Goal: Ask a question

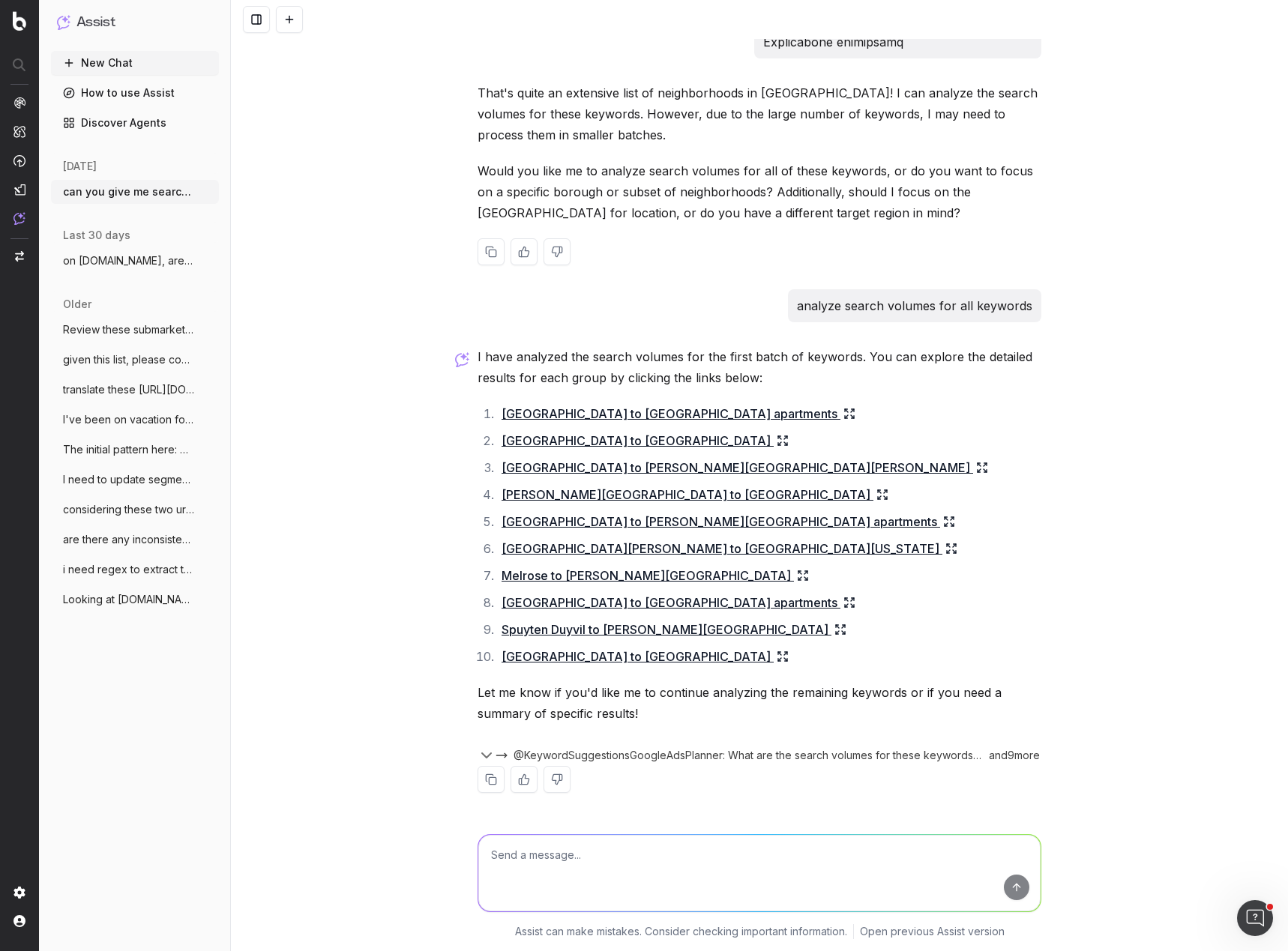
scroll to position [6834, 0]
click at [318, 144] on div "can you give me search volumes for a keyword list? Yes, I can provide search vo…" at bounding box center [758, 476] width 1057 height 951
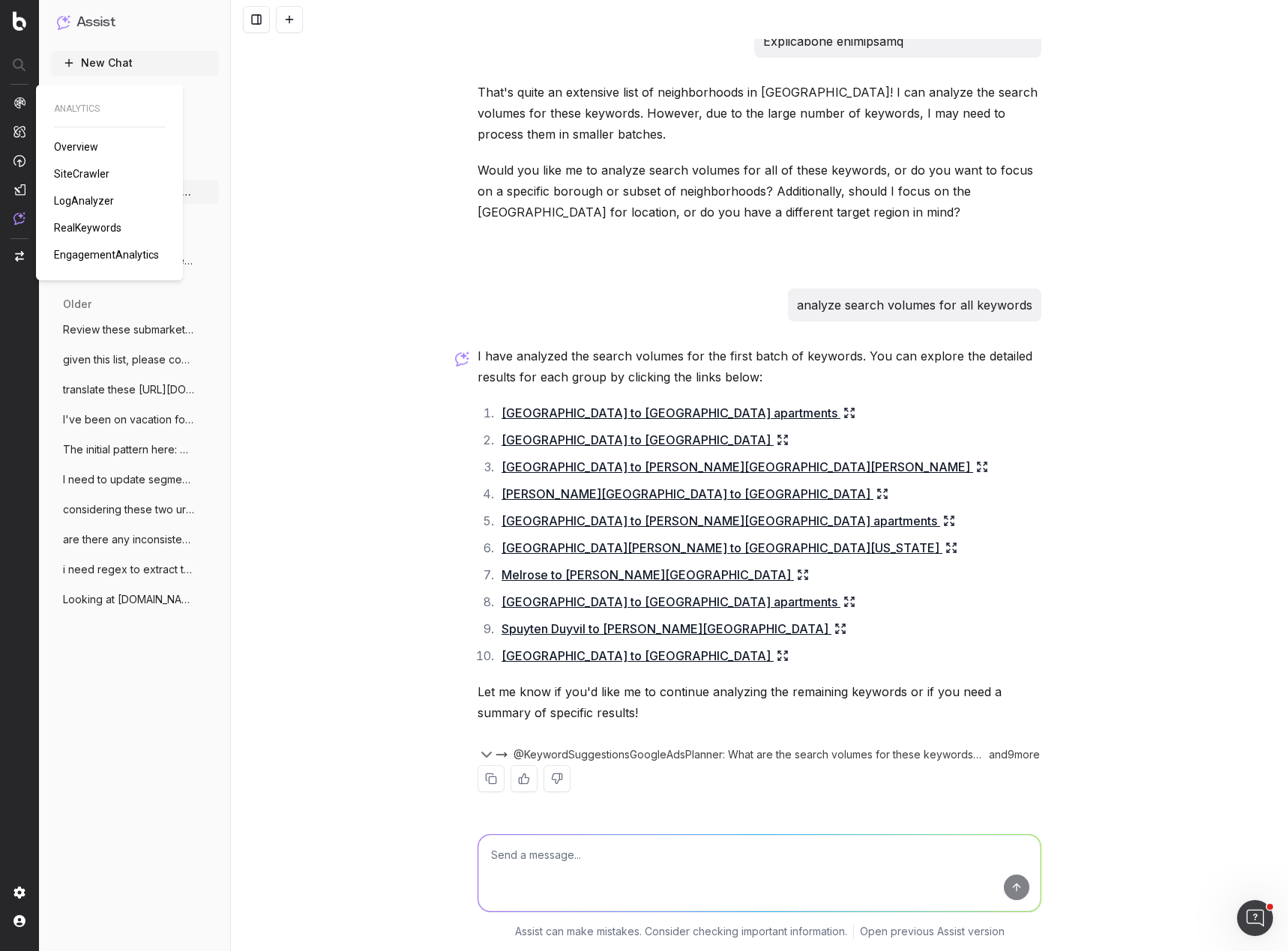
click at [85, 169] on span "SiteCrawler" at bounding box center [82, 174] width 56 height 12
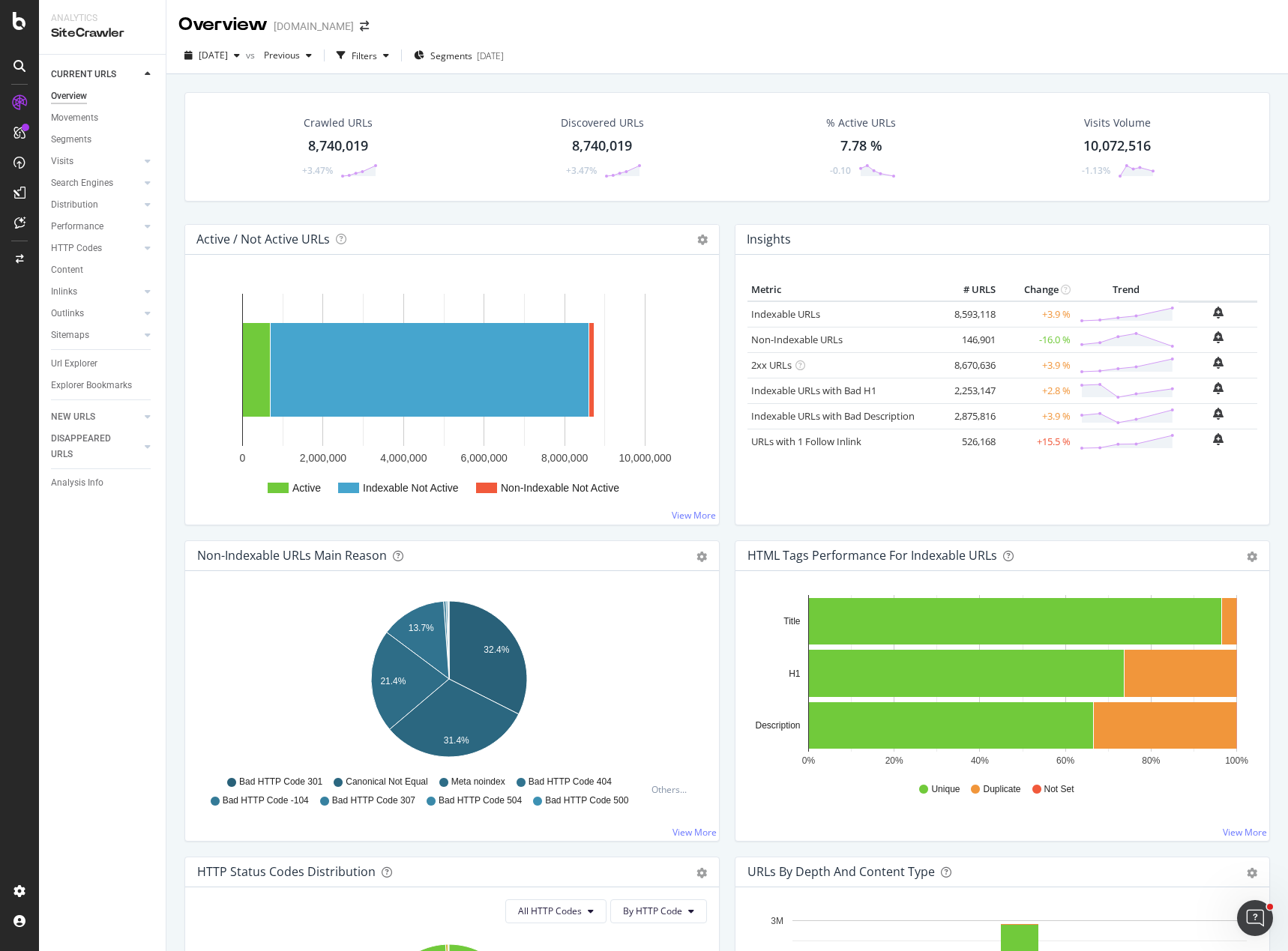
click at [738, 212] on div "Crawled URLs 8,740,019 +3.47% Discovered URLs 8,740,019 +3.47% % Active URLs 7.…" at bounding box center [727, 158] width 1101 height 132
click at [549, 214] on div "Crawled URLs 8,740,019 +3.47% Discovered URLs 8,740,019 +3.47% % Active URLs 7.…" at bounding box center [727, 158] width 1101 height 132
click at [402, 23] on div "Overview Apartments.com" at bounding box center [727, 18] width 1121 height 37
click at [84, 196] on div "LogAnalyzer" at bounding box center [85, 196] width 58 height 15
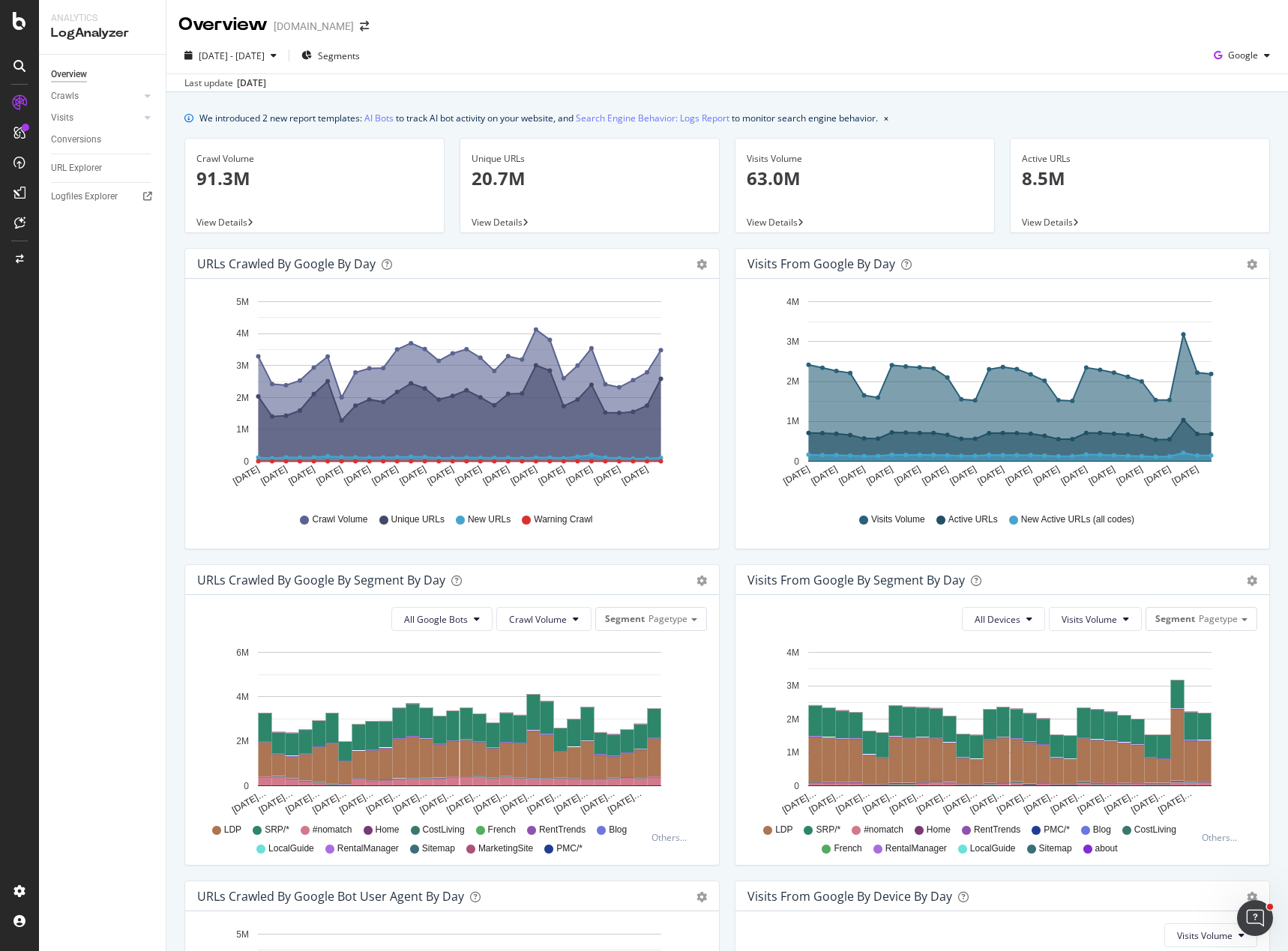
click at [1046, 241] on div "Active URLs 8.5M View Details" at bounding box center [1140, 193] width 275 height 110
click at [72, 118] on div "Visits" at bounding box center [62, 117] width 22 height 16
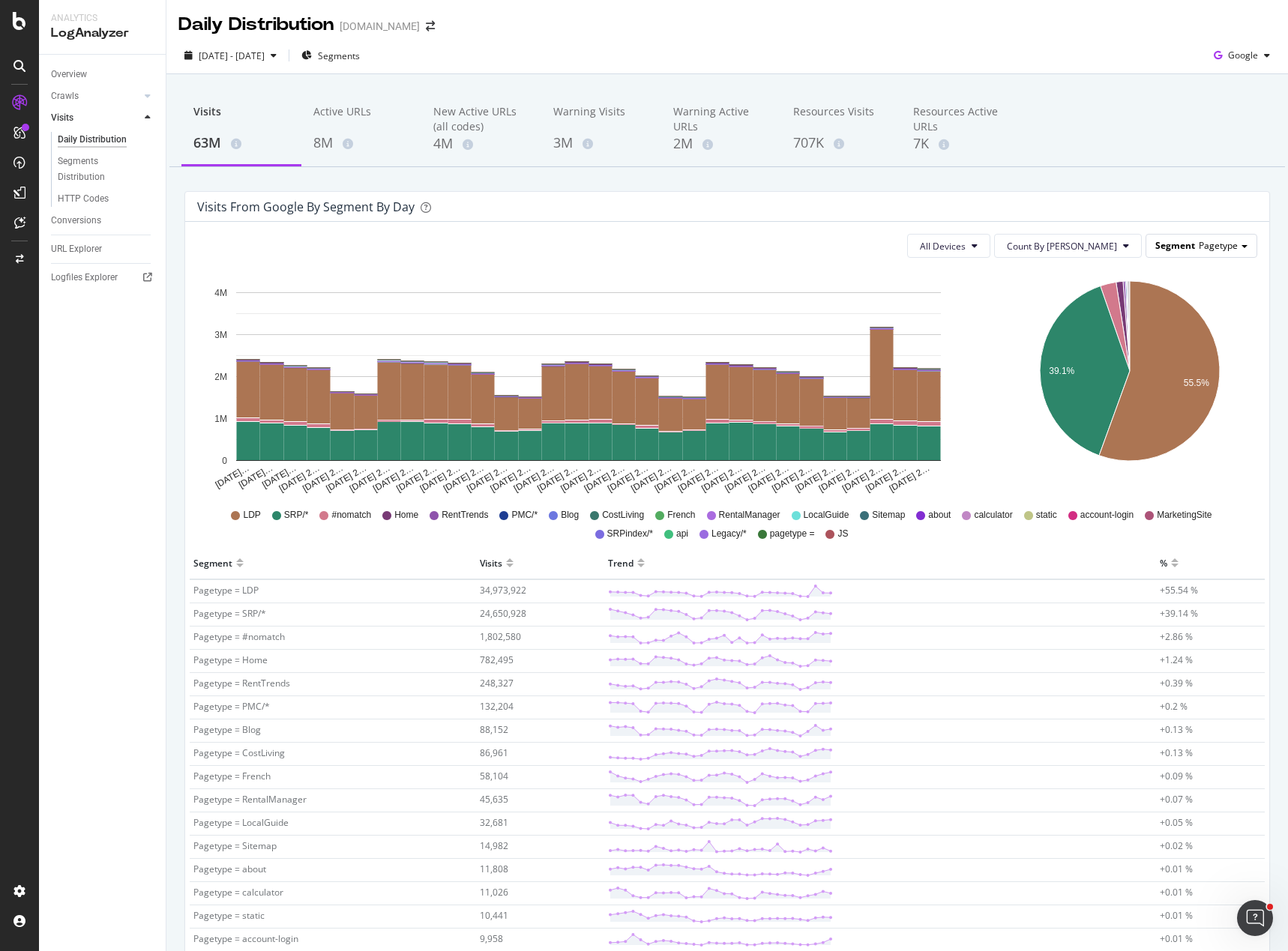
click at [1207, 249] on span "Pagetype" at bounding box center [1218, 245] width 39 height 12
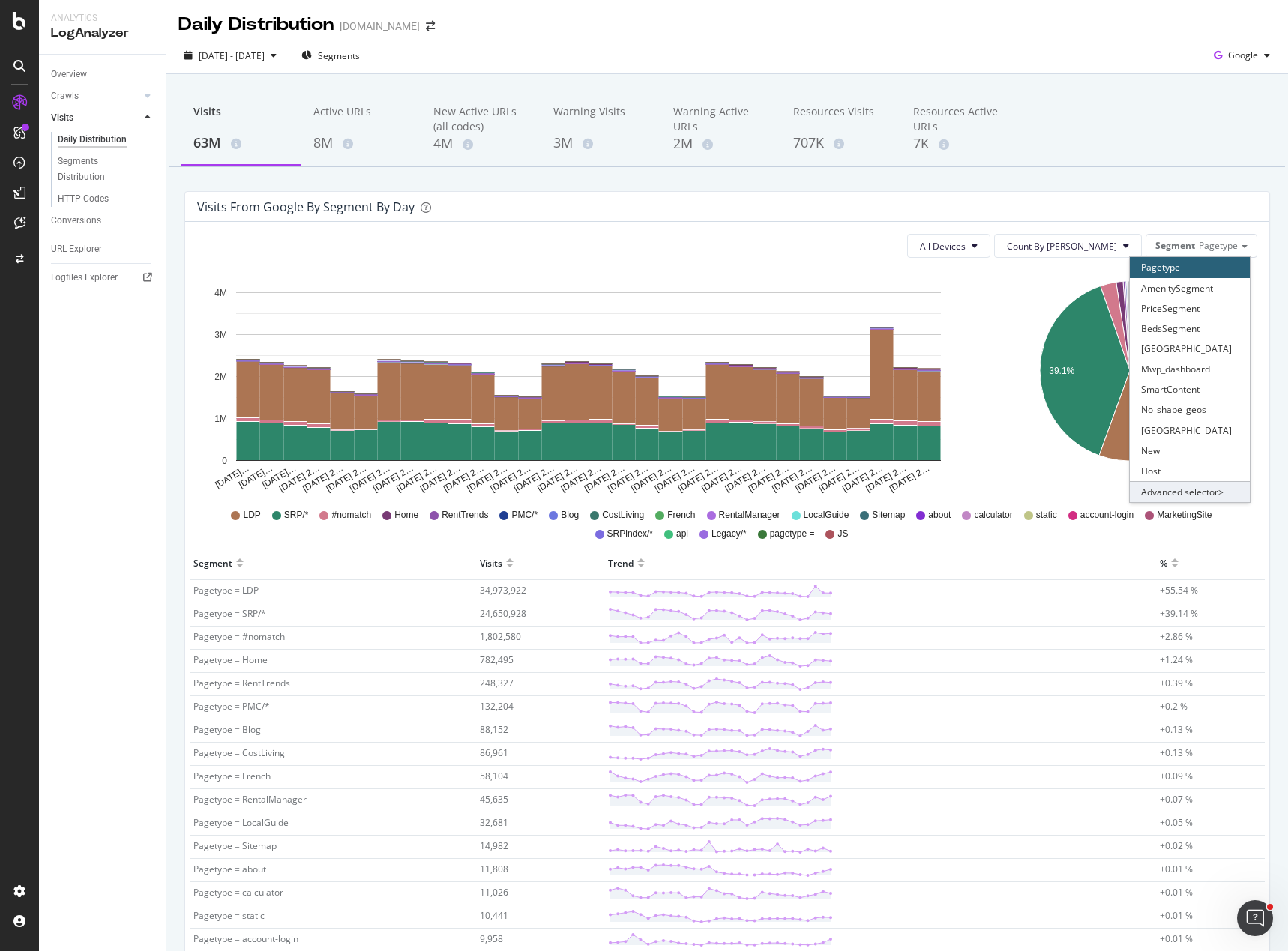
click at [1202, 490] on div "Advanced selector >" at bounding box center [1190, 491] width 120 height 21
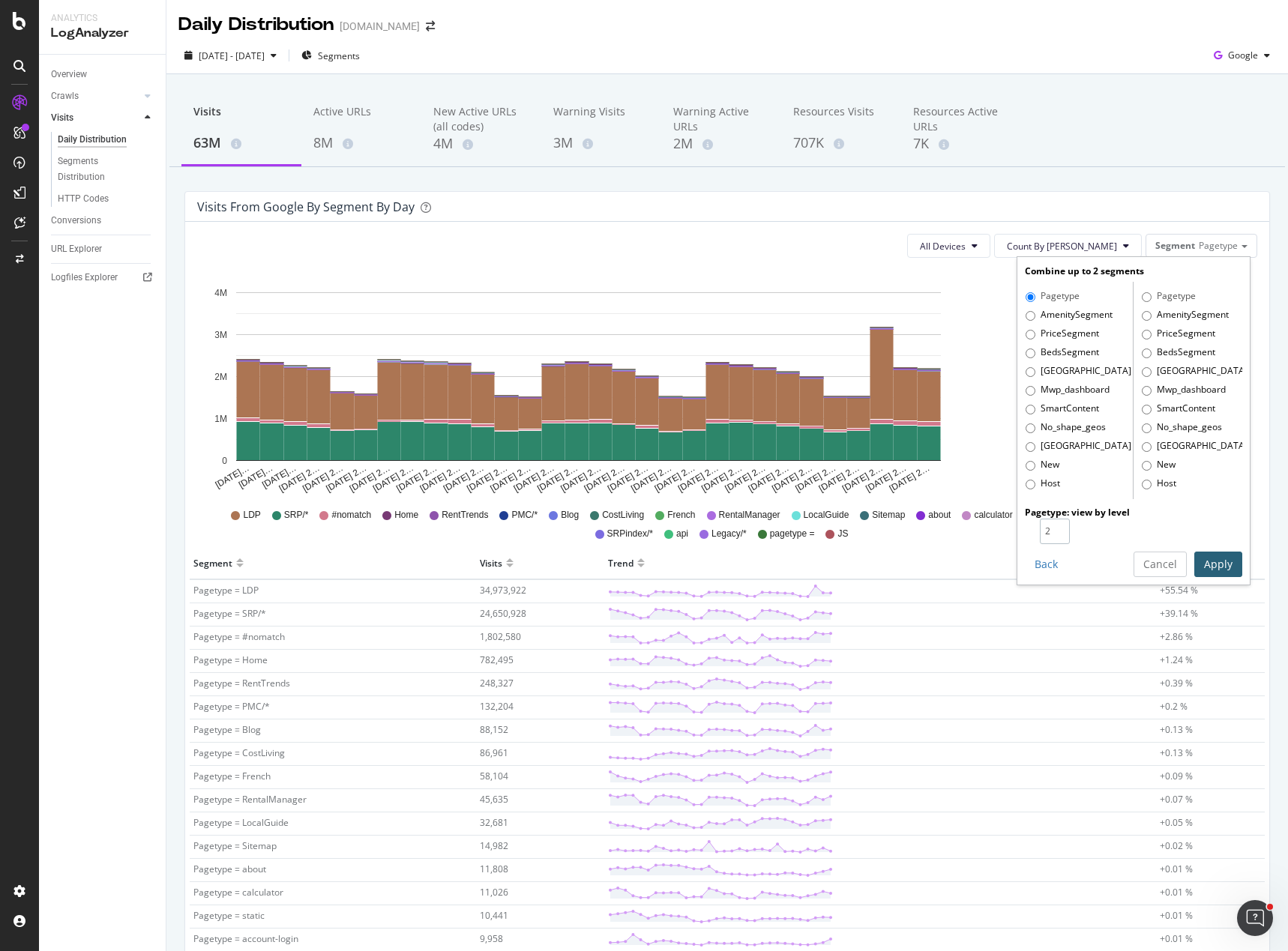
click at [1048, 525] on input "2" at bounding box center [1055, 531] width 30 height 26
type input "3"
click at [1048, 525] on input "3" at bounding box center [1055, 531] width 30 height 26
click at [1210, 562] on button "Apply" at bounding box center [1218, 565] width 48 height 26
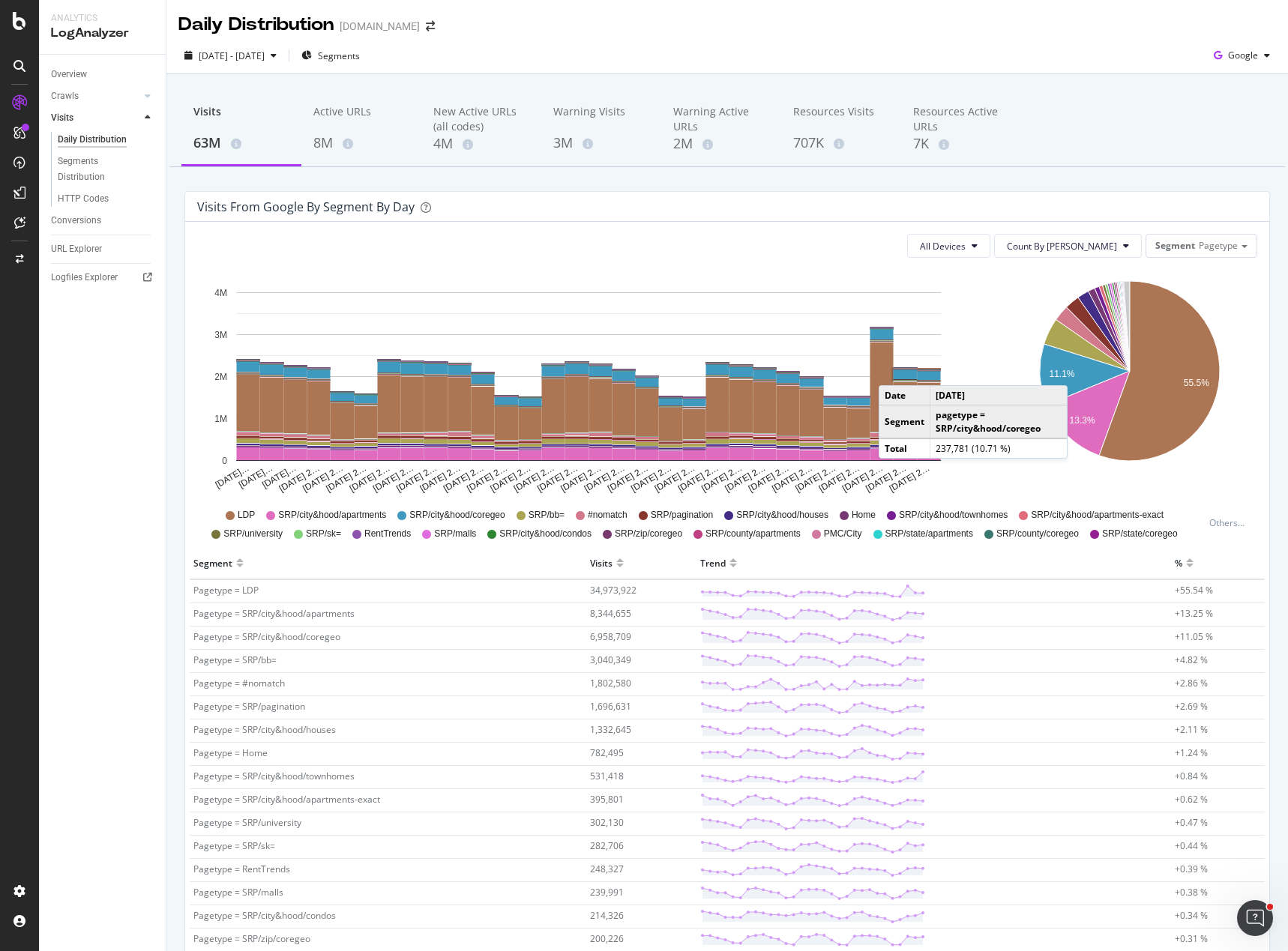
click at [1202, 462] on icon "11.1% 13.3% 55.5%" at bounding box center [1129, 382] width 251 height 225
click at [823, 244] on div "All Devices Count By Day Segment Pagetype" at bounding box center [727, 246] width 1060 height 24
drag, startPoint x: 1161, startPoint y: 395, endPoint x: 990, endPoint y: 462, distance: 183.7
click at [883, 386] on rect "A chart." at bounding box center [882, 386] width 23 height 89
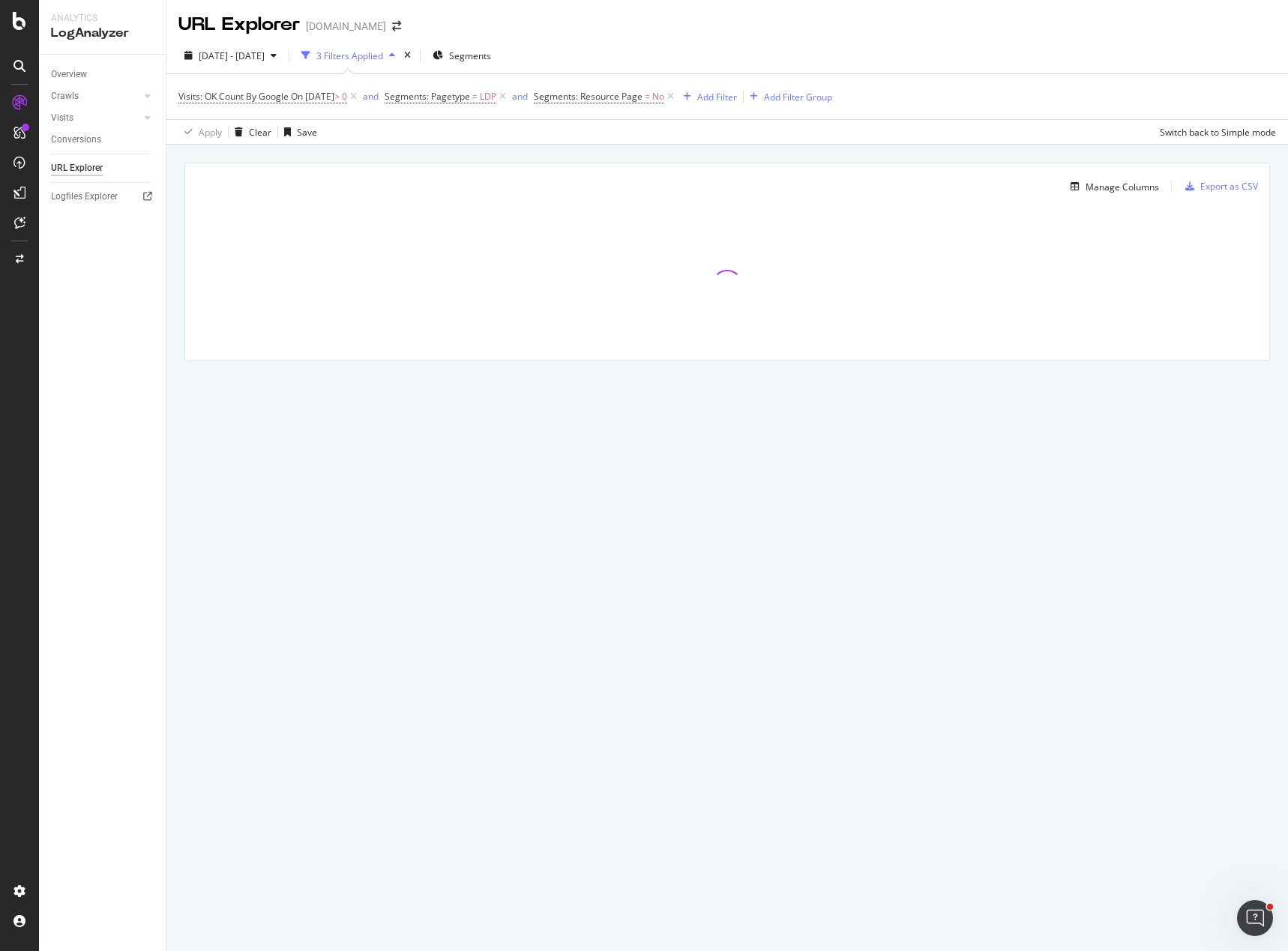
click at [1087, 395] on div "Manage Columns Export as CSV Full URL Visits: OK Count By Google" at bounding box center [727, 279] width 1121 height 268
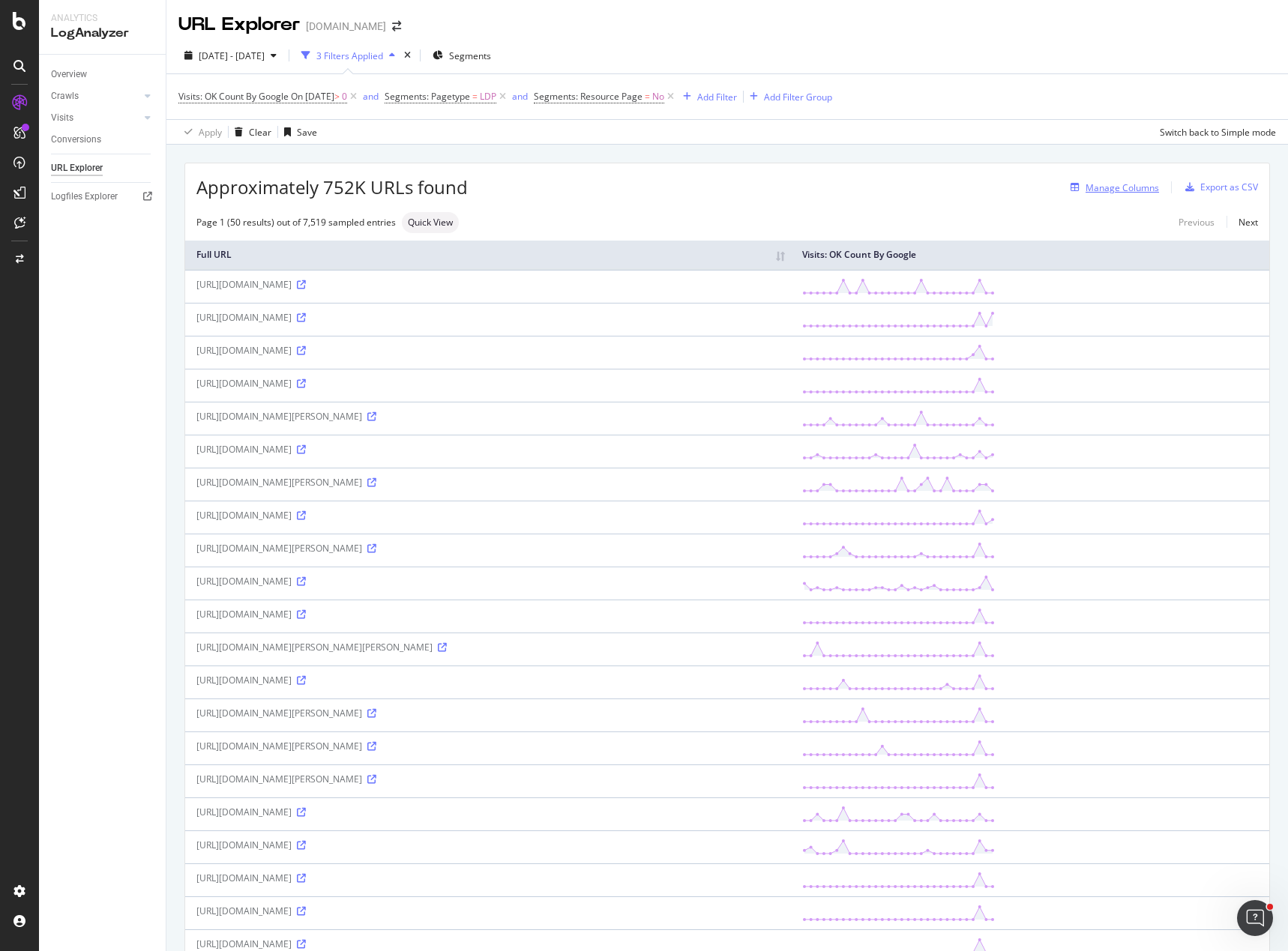
click at [1113, 192] on div "Manage Columns" at bounding box center [1122, 187] width 73 height 12
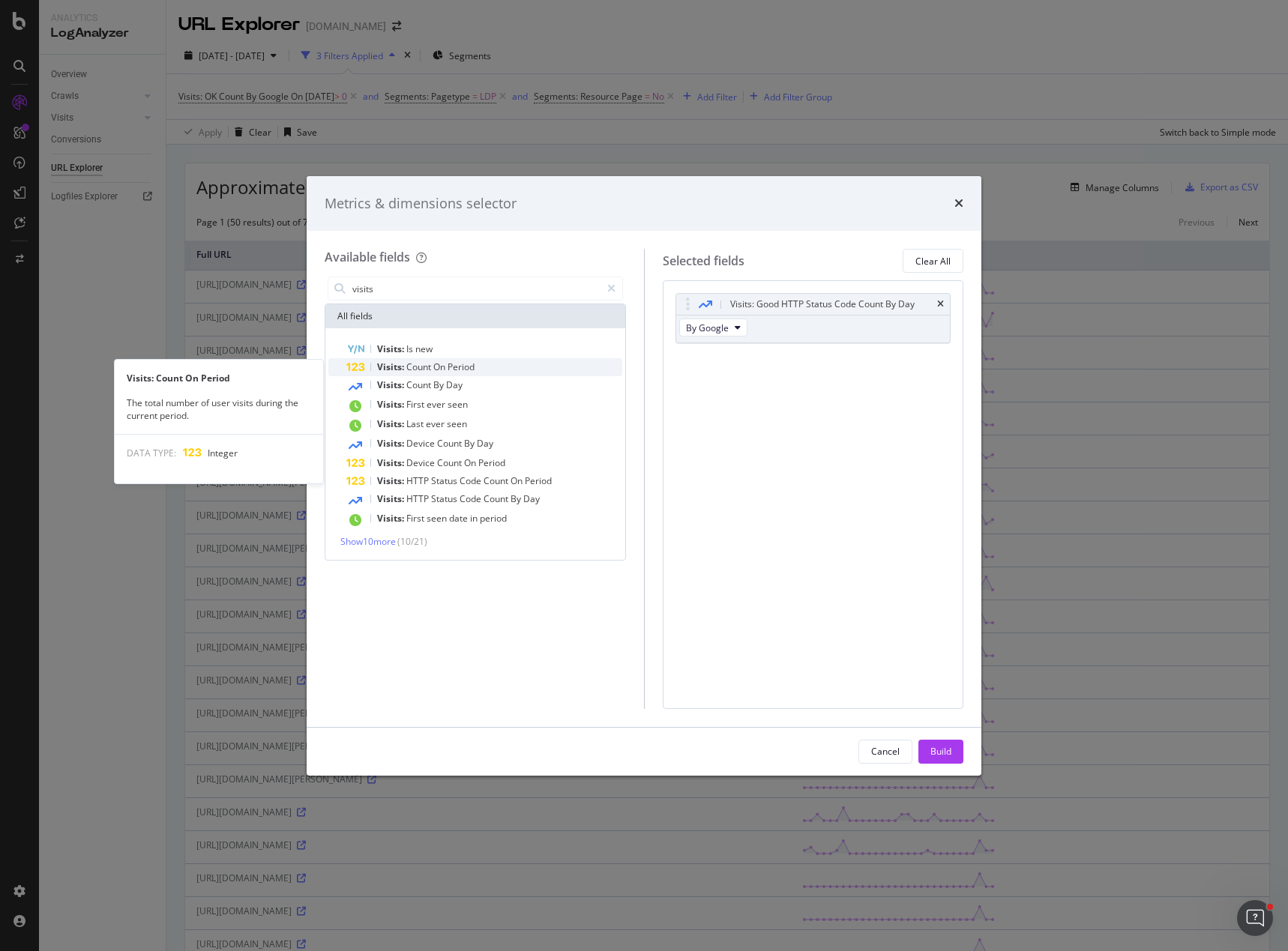
type input "visits"
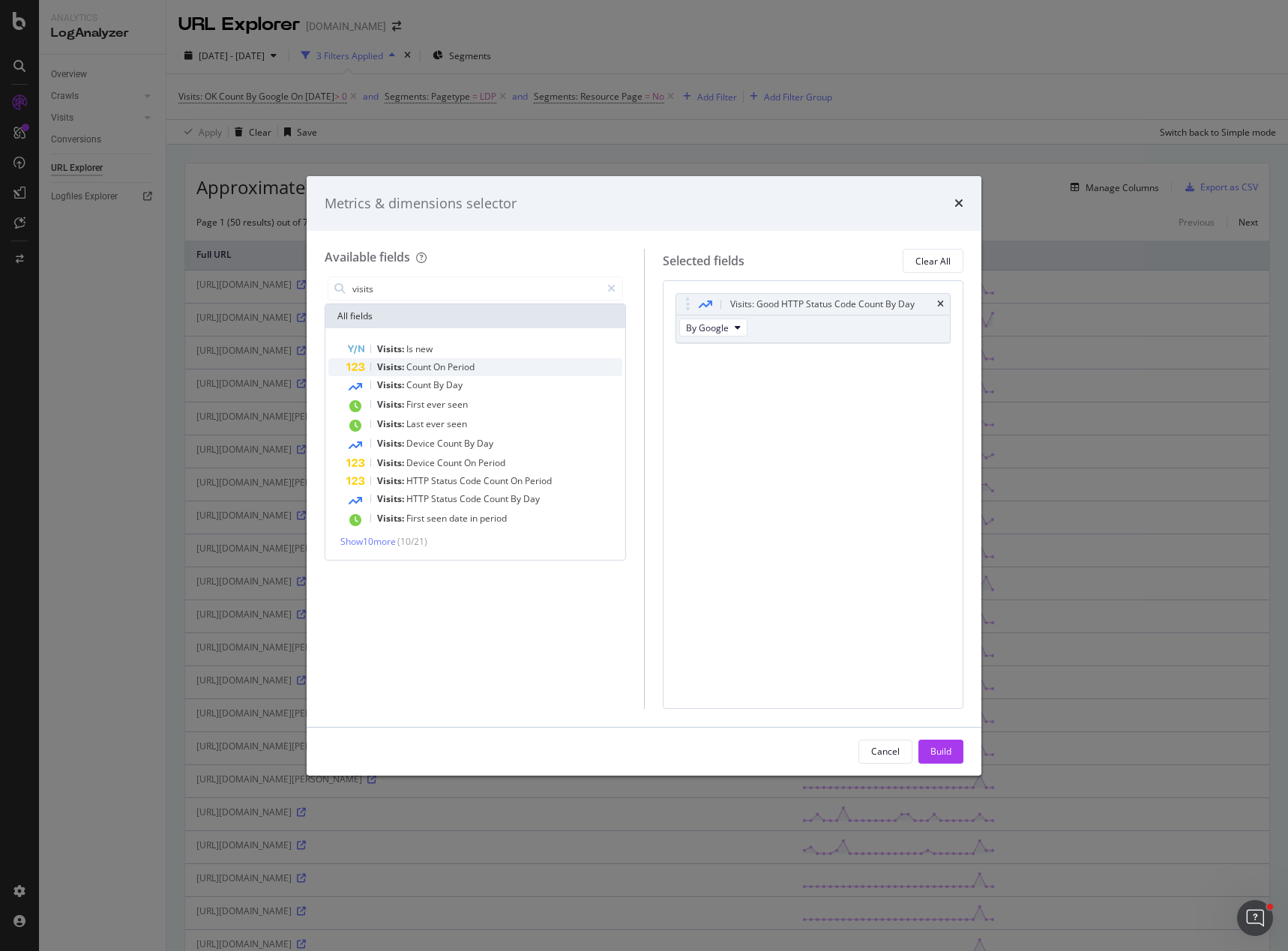
click at [460, 368] on span "Period" at bounding box center [460, 366] width 27 height 12
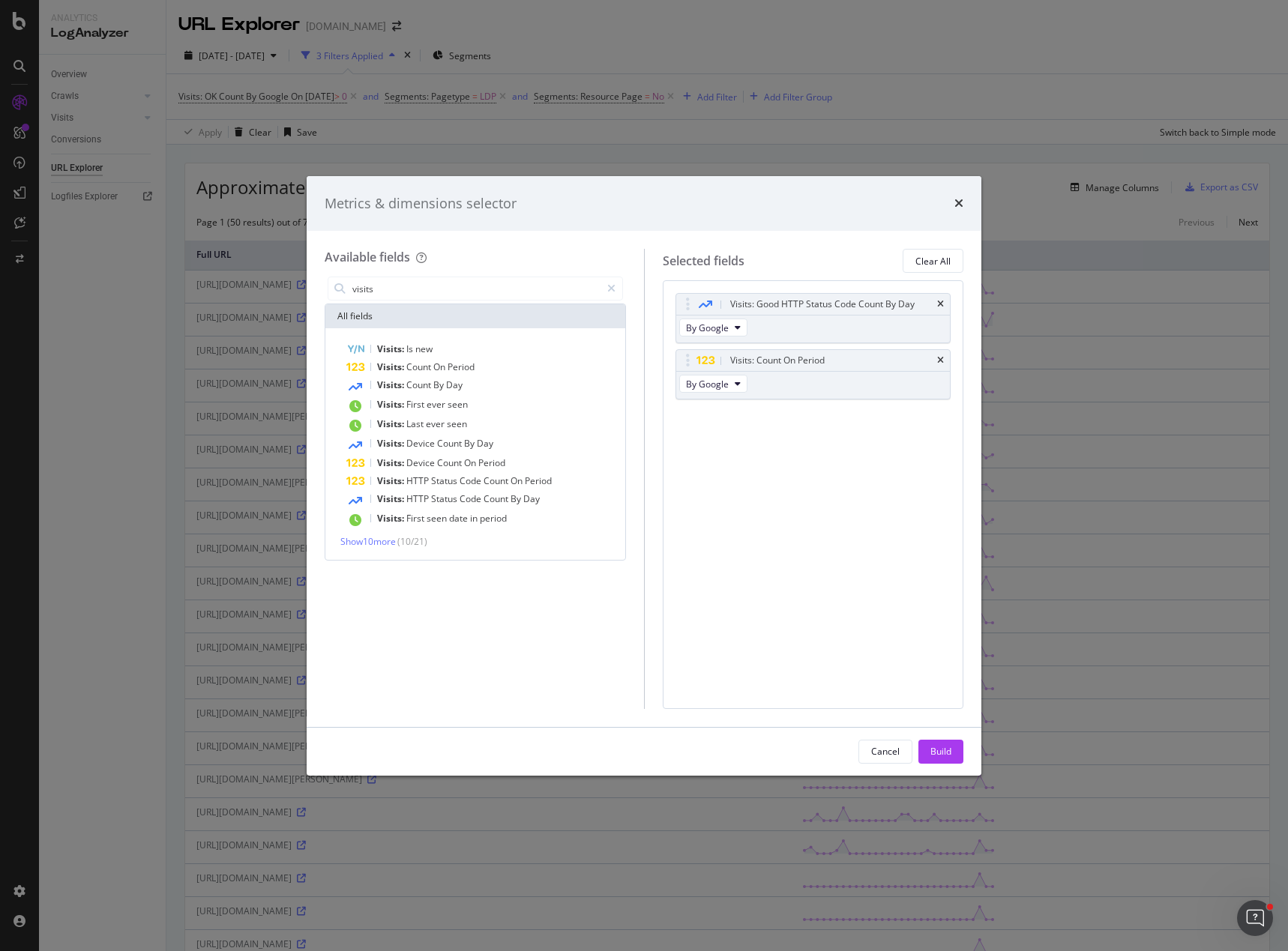
drag, startPoint x: 937, startPoint y: 750, endPoint x: 907, endPoint y: 442, distance: 309.5
click at [902, 470] on div "Metrics & dimensions selector Available fields visits All fields Visits: Is new…" at bounding box center [644, 476] width 674 height 600
click at [935, 743] on div "Build" at bounding box center [940, 751] width 21 height 22
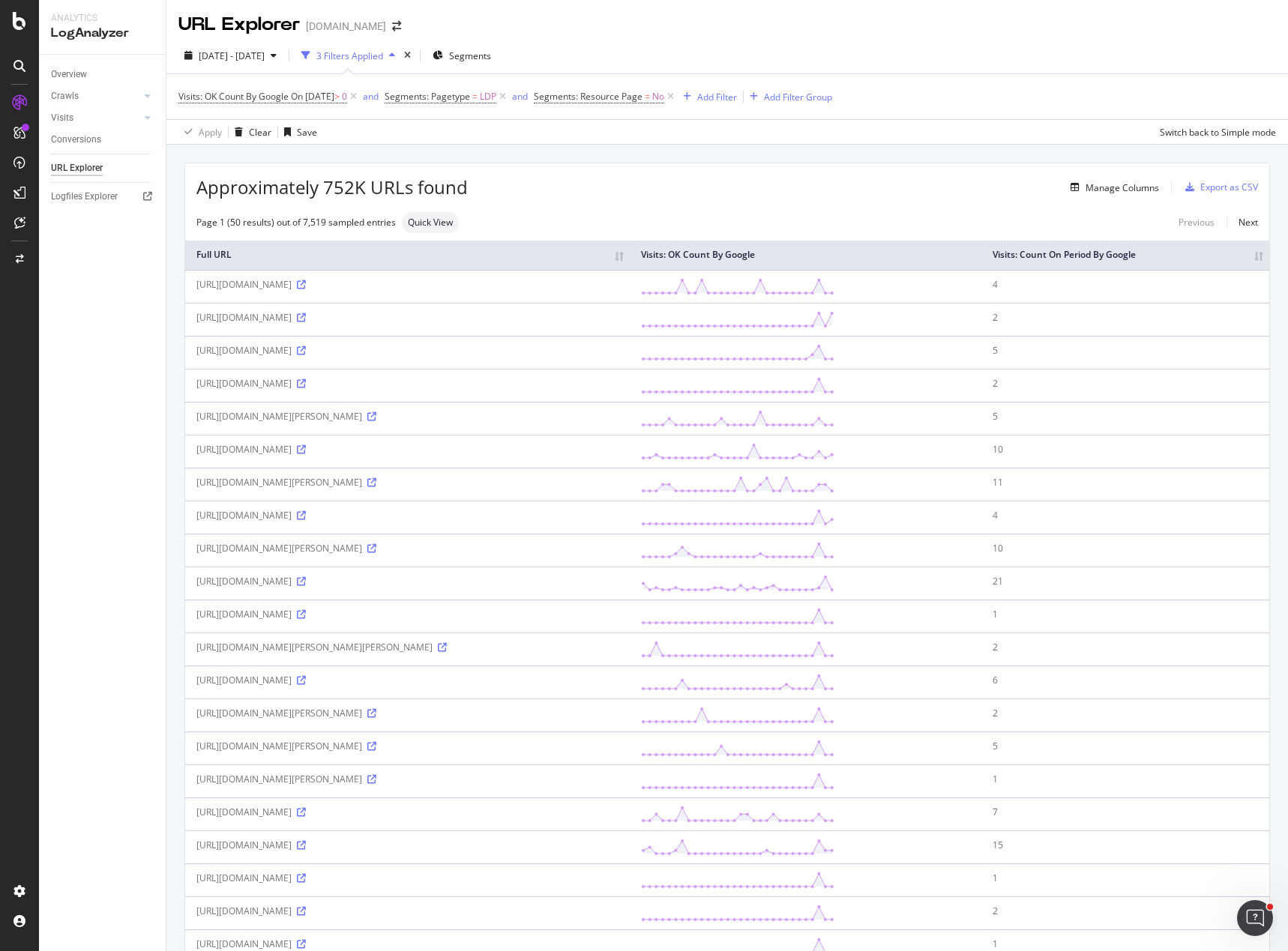
click at [86, 316] on div "Overview Crawls Daily Distribution Segments Distribution HTTP Codes Resources V…" at bounding box center [102, 503] width 127 height 897
click at [654, 185] on div "Manage Columns" at bounding box center [813, 187] width 691 height 18
click at [432, 222] on span "Quick View" at bounding box center [430, 222] width 45 height 9
click at [1247, 256] on th "Visits: Count On Period By Google" at bounding box center [1125, 255] width 288 height 29
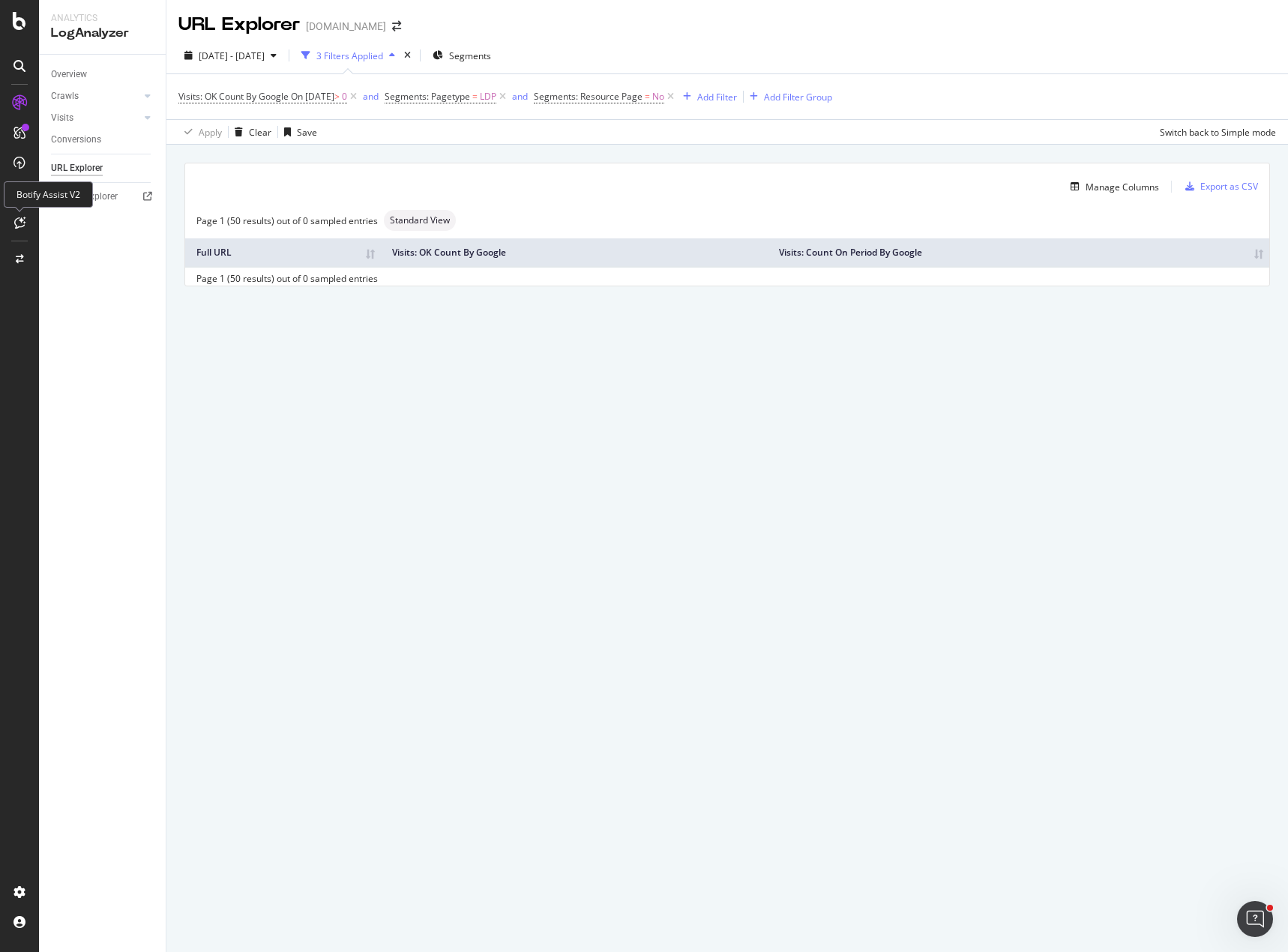
click at [19, 222] on icon at bounding box center [20, 222] width 12 height 12
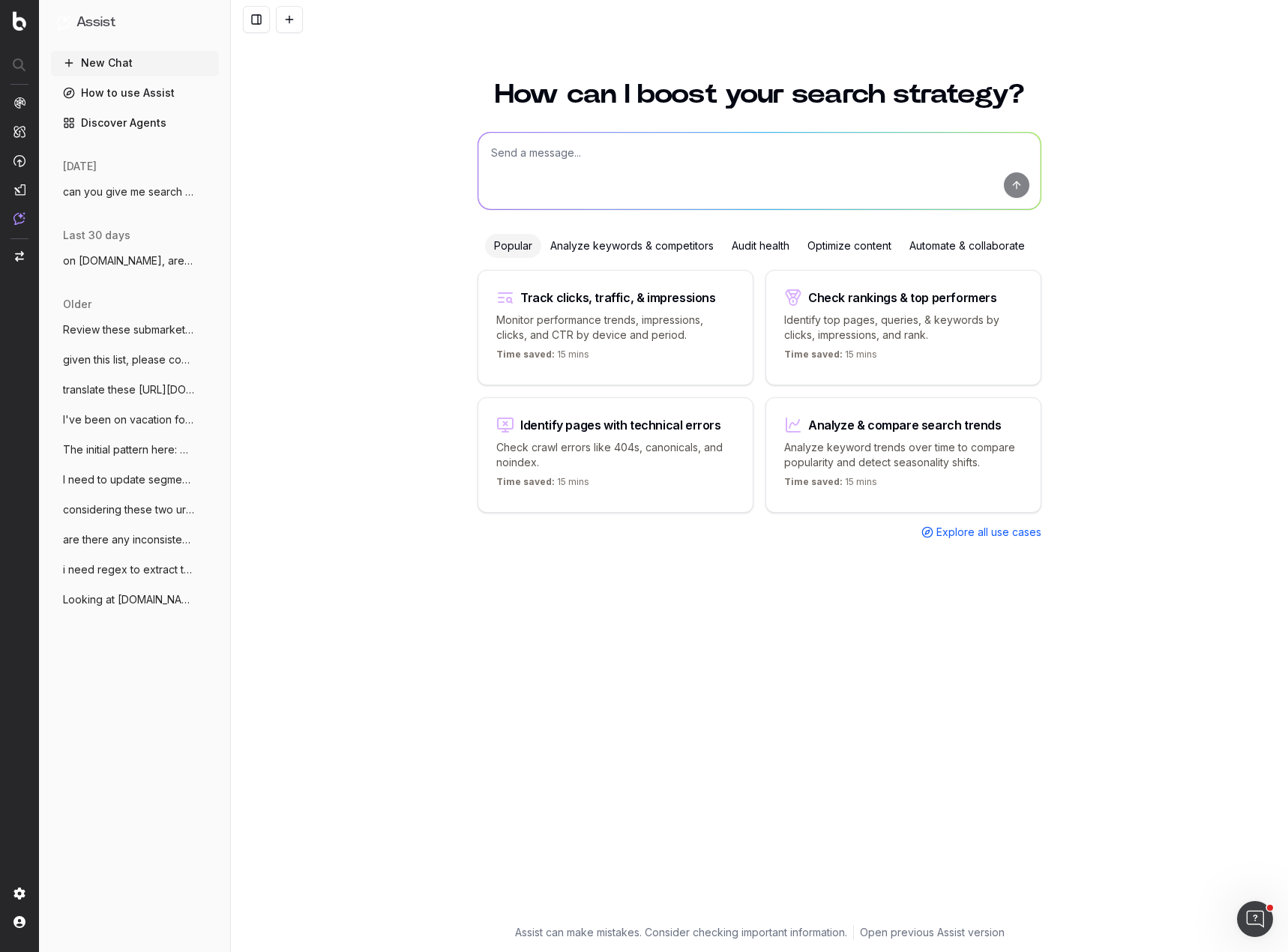
click at [109, 191] on span "can you give me search volumes for a key" at bounding box center [129, 192] width 132 height 15
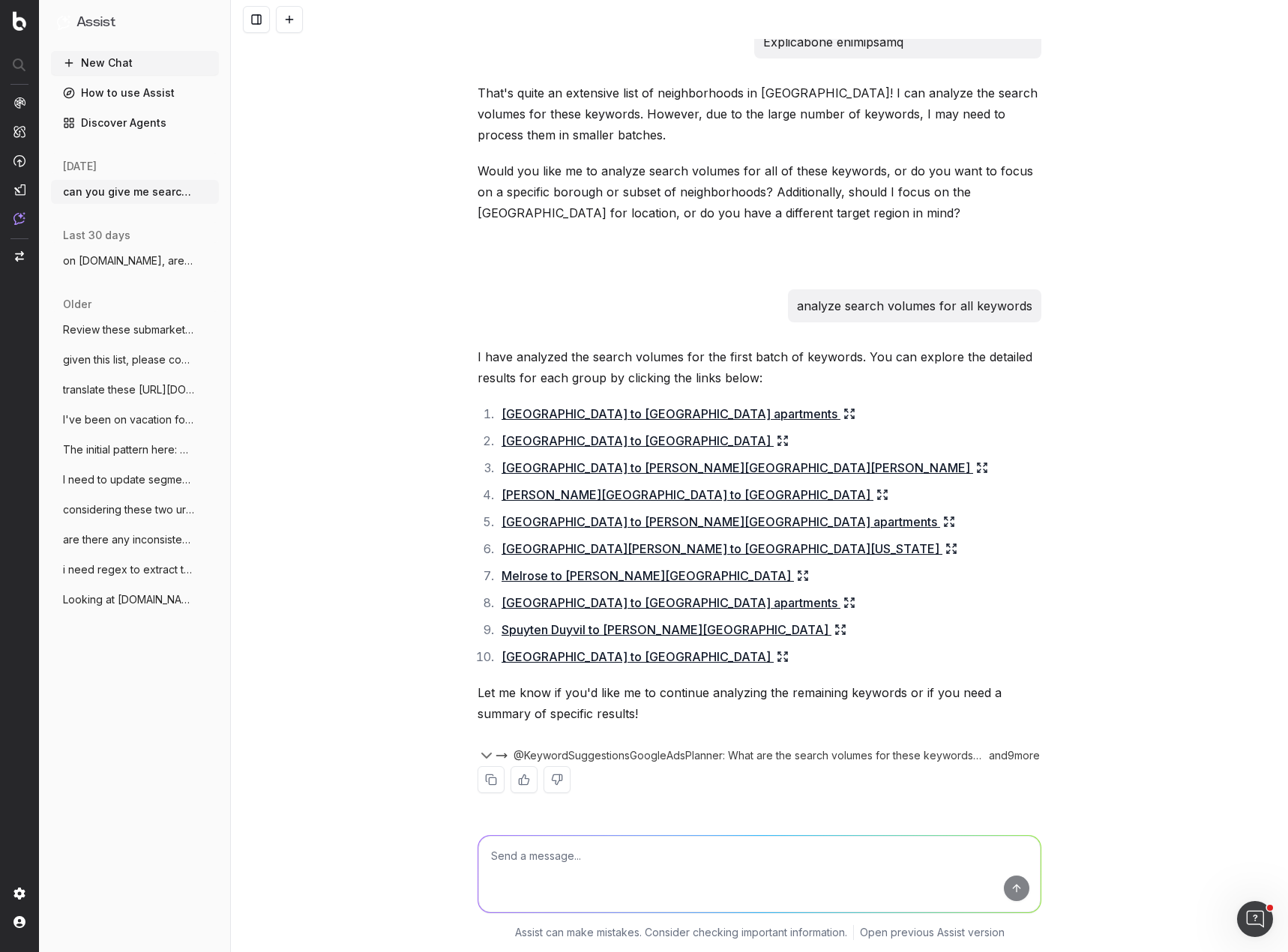
click at [703, 854] on textarea at bounding box center [758, 875] width 562 height 77
click at [738, 857] on textarea at bounding box center [758, 875] width 562 height 77
click at [713, 408] on link "[GEOGRAPHIC_DATA] to [GEOGRAPHIC_DATA] apartments" at bounding box center [678, 413] width 354 height 21
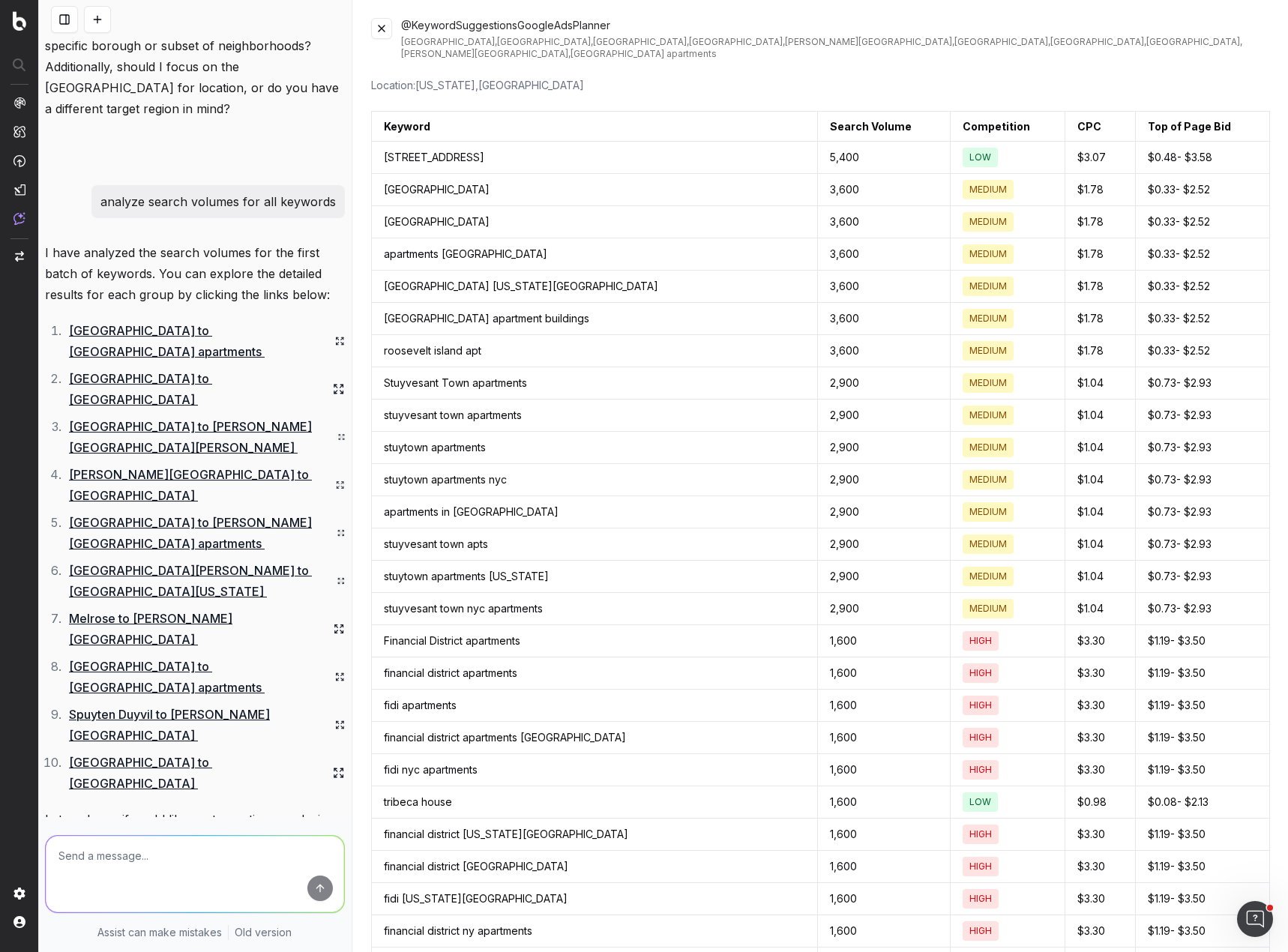
scroll to position [7107, 0]
